Goal: Feedback & Contribution: Contribute content

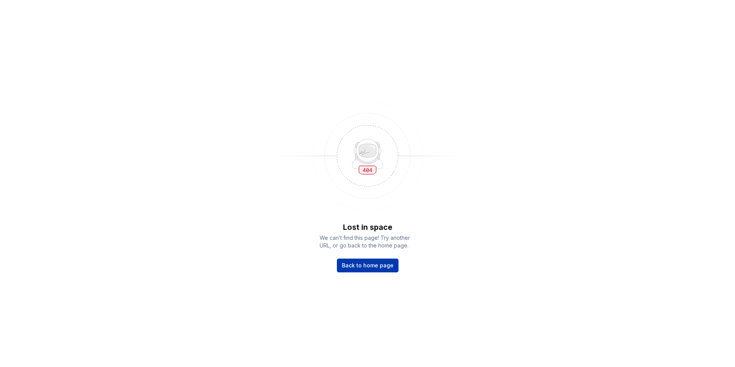
click at [374, 270] on link "Back to home page" at bounding box center [368, 265] width 62 height 14
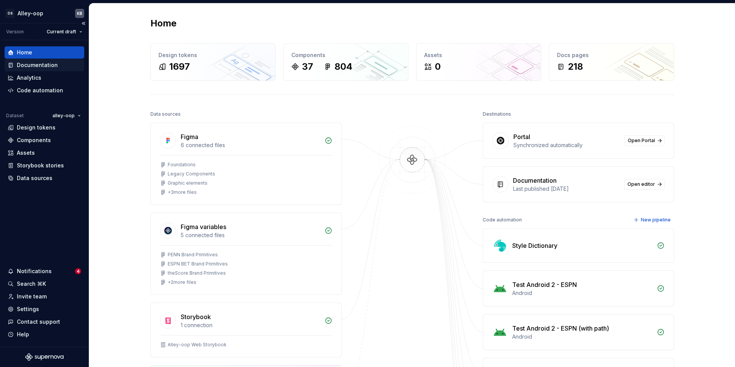
click at [35, 66] on div "Documentation" at bounding box center [37, 65] width 41 height 8
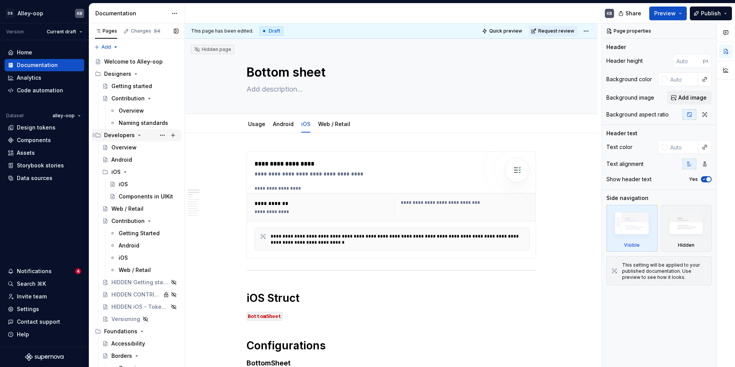
scroll to position [1450, 0]
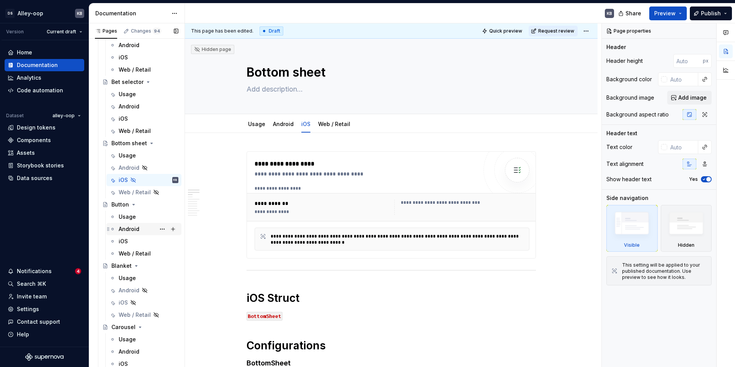
click at [139, 230] on div "Android" at bounding box center [149, 229] width 60 height 11
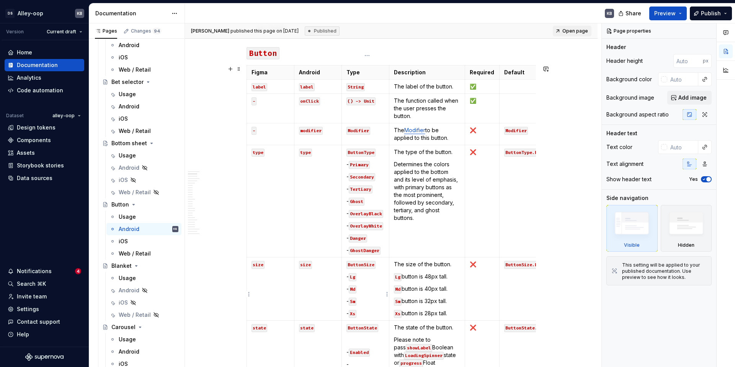
scroll to position [347, 0]
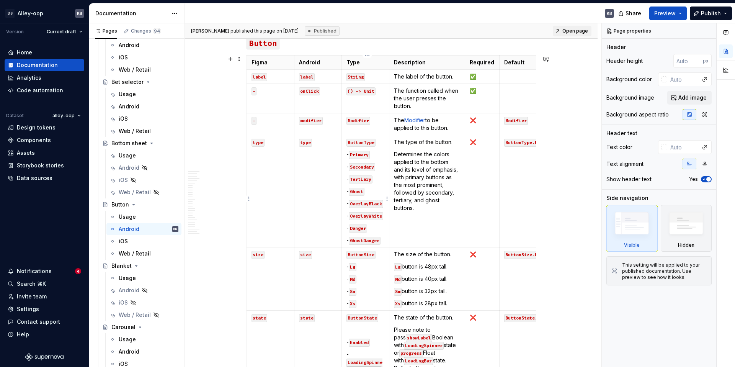
click at [379, 245] on code "GhostDanger" at bounding box center [365, 241] width 32 height 8
type textarea "*"
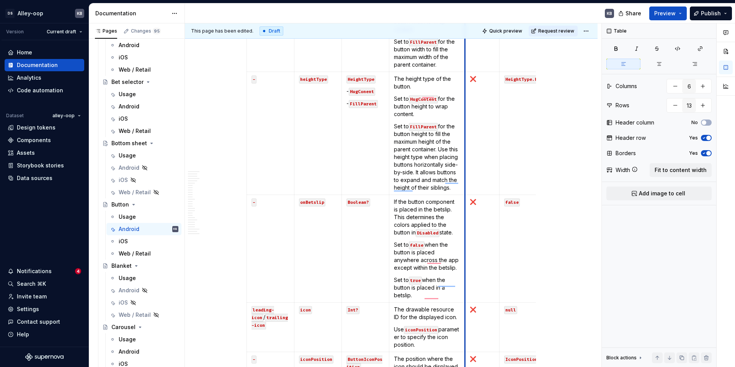
scroll to position [942, 0]
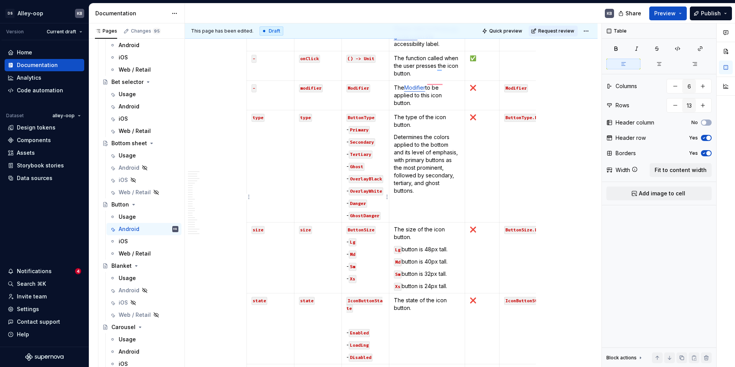
type input "10"
click at [384, 219] on p "- GhostDanger" at bounding box center [365, 215] width 38 height 8
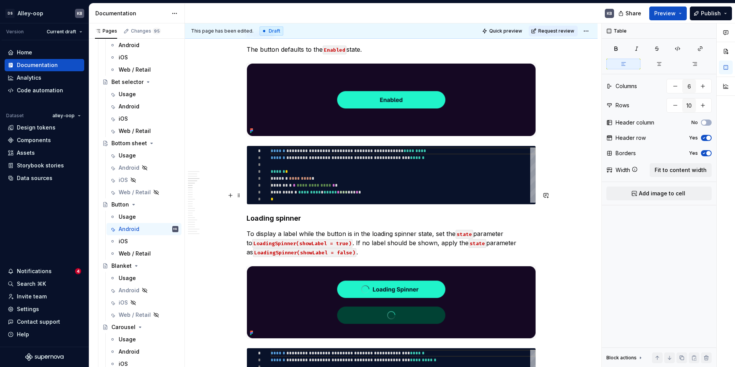
type textarea "*"
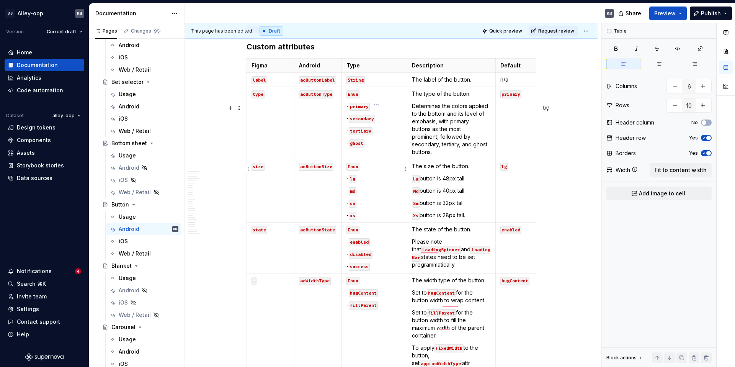
type input "5"
type input "11"
click at [399, 147] on p "- ghost" at bounding box center [374, 143] width 56 height 8
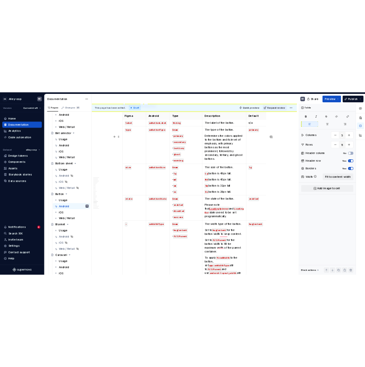
scroll to position [5156, 0]
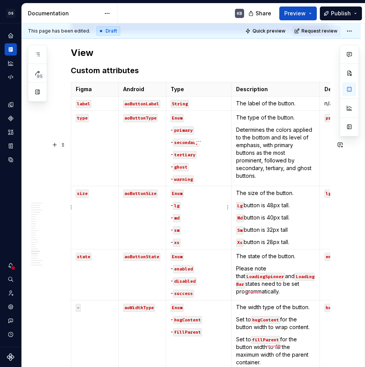
click at [184, 147] on code "secondary" at bounding box center [186, 143] width 26 height 8
click at [185, 159] on code "tertiary" at bounding box center [185, 155] width 24 height 8
click at [183, 171] on code "ghost" at bounding box center [181, 167] width 16 height 8
click at [199, 170] on p "- ghost" at bounding box center [199, 167] width 56 height 8
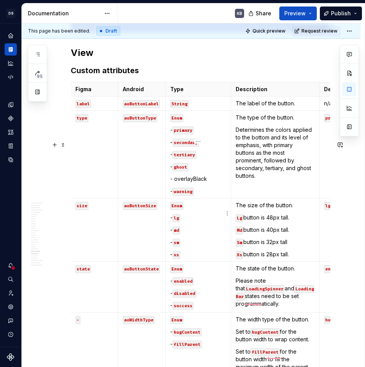
click at [174, 183] on p "- overlayBlack" at bounding box center [198, 179] width 56 height 8
click at [212, 183] on p "- `overlayBlack" at bounding box center [198, 179] width 56 height 8
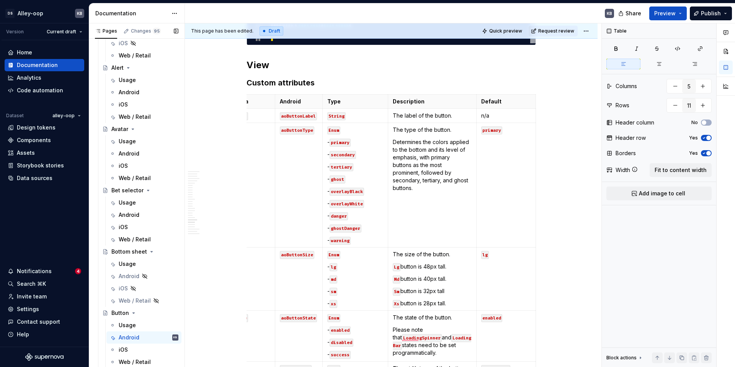
scroll to position [1378, 0]
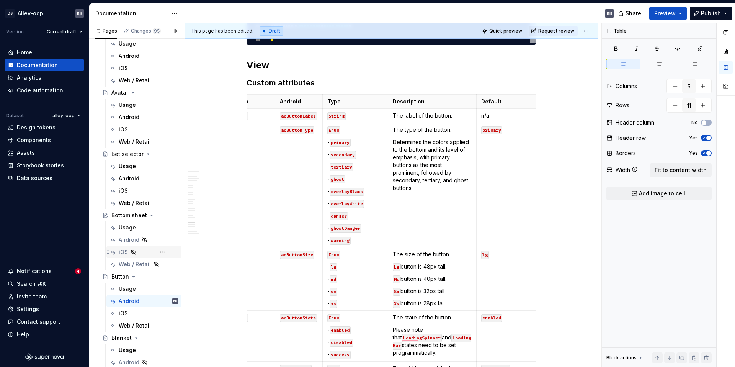
click at [126, 250] on div "iOS" at bounding box center [123, 252] width 9 height 8
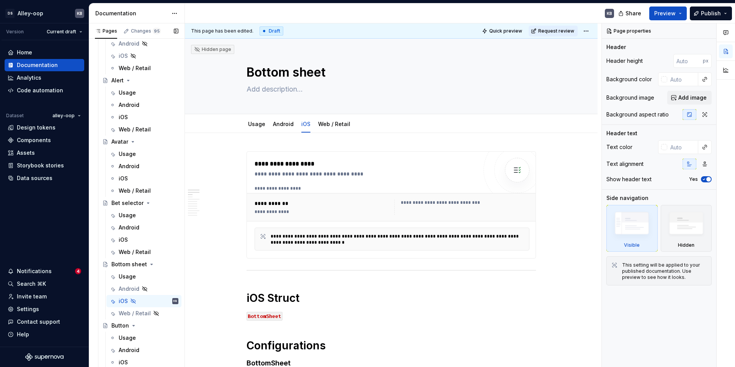
scroll to position [1365, 0]
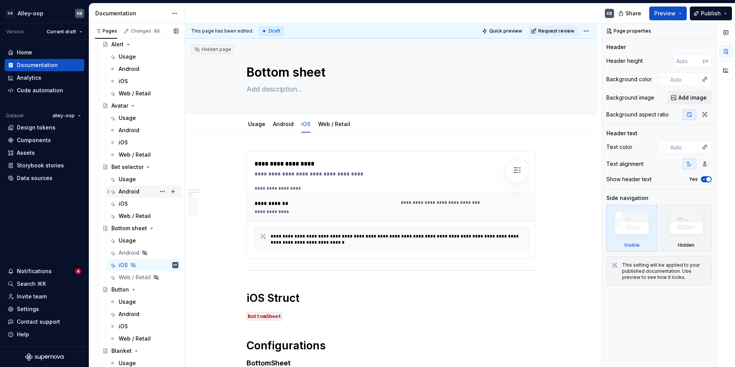
click at [136, 189] on div "Android" at bounding box center [129, 192] width 21 height 8
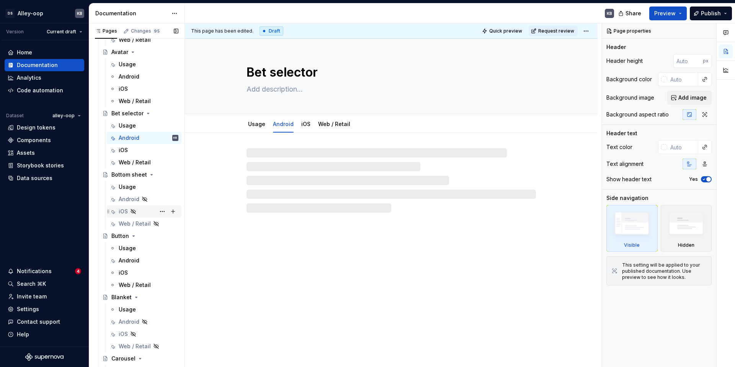
scroll to position [1424, 0]
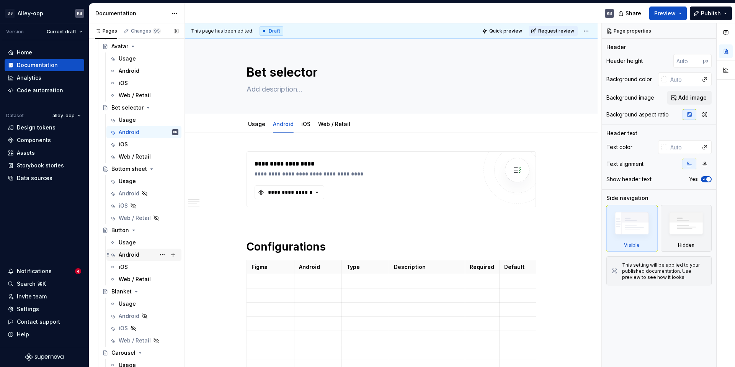
click at [137, 255] on div "Android" at bounding box center [129, 255] width 21 height 8
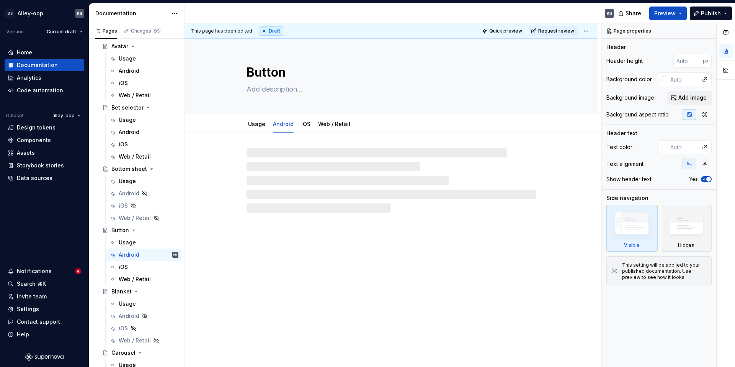
type textarea "*"
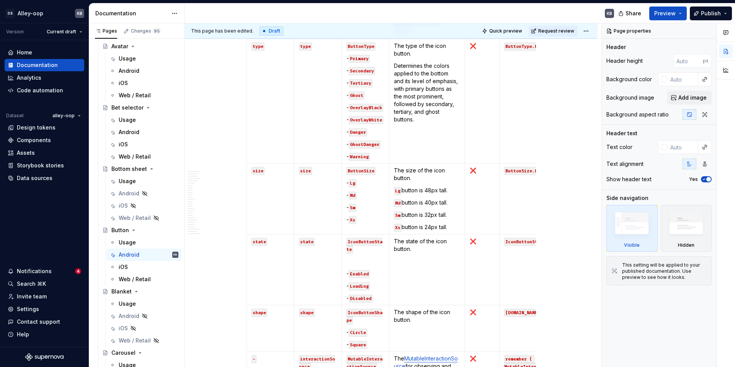
scroll to position [5191, 0]
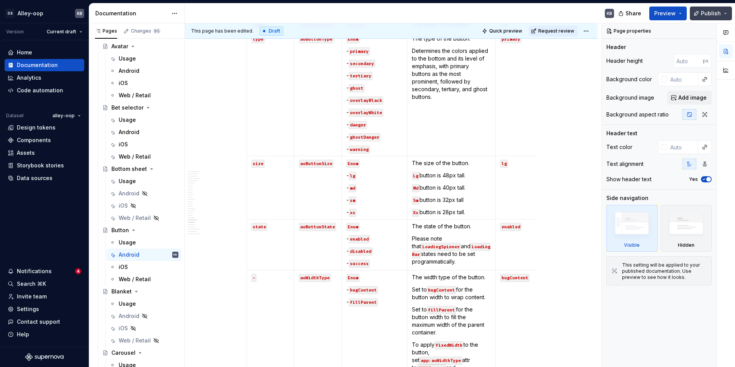
click at [716, 15] on span "Publish" at bounding box center [711, 14] width 20 height 8
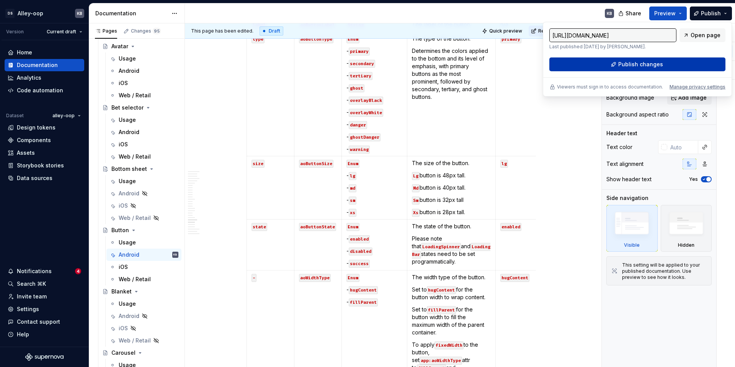
click at [634, 67] on span "Publish changes" at bounding box center [640, 64] width 45 height 8
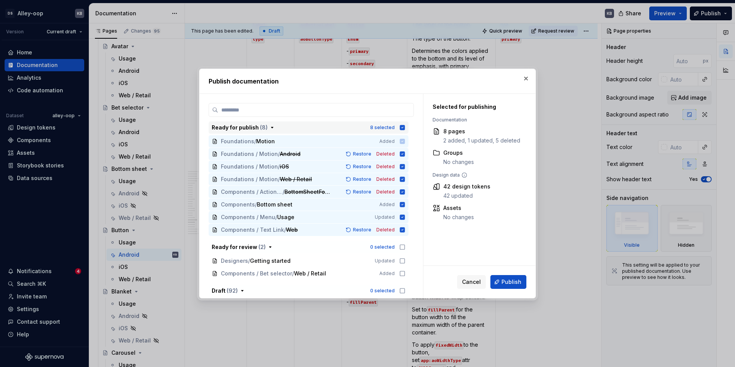
click at [402, 126] on div "8 selected" at bounding box center [387, 128] width 35 height 8
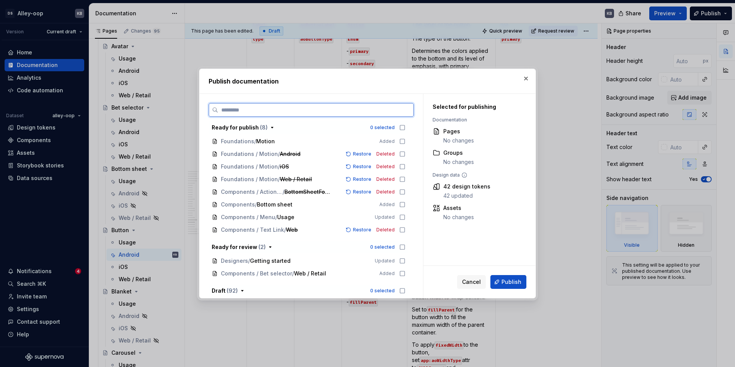
click at [384, 106] on input "search" at bounding box center [315, 110] width 195 height 8
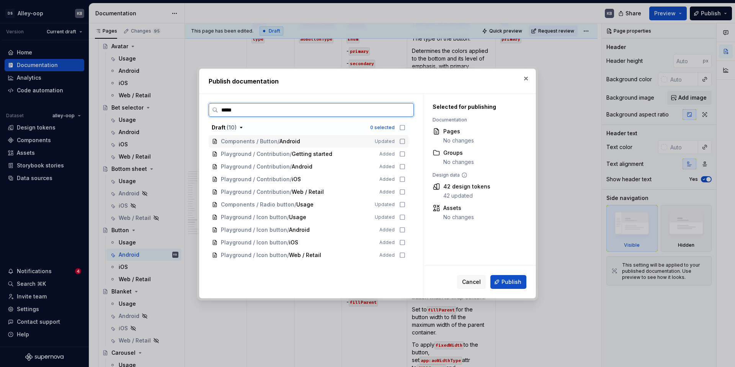
type input "******"
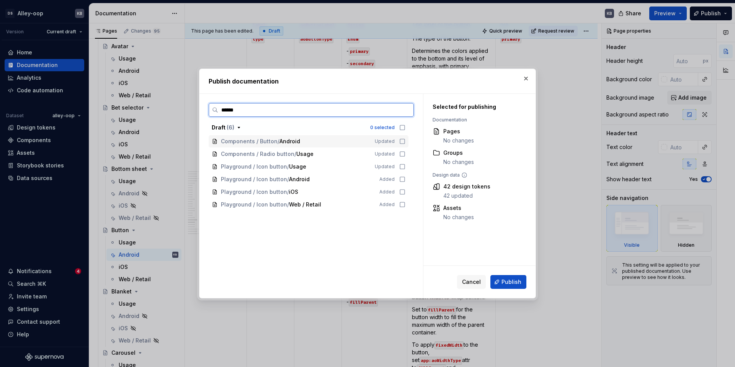
click at [404, 141] on icon at bounding box center [402, 141] width 5 height 5
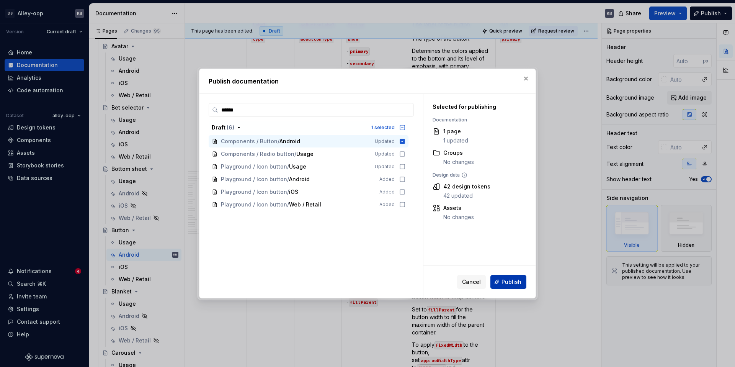
click at [516, 279] on span "Publish" at bounding box center [512, 282] width 20 height 8
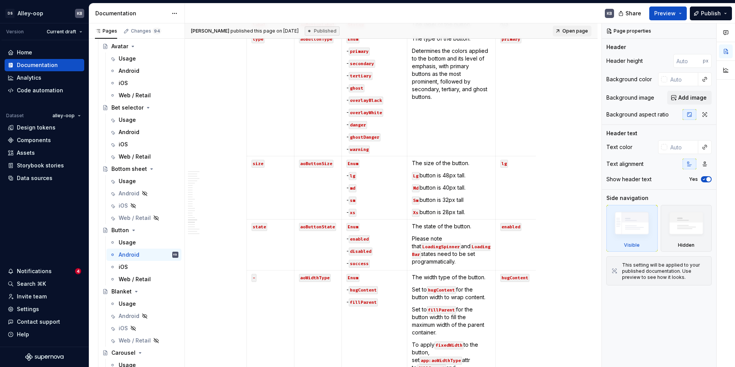
type textarea "*"
